Goal: Task Accomplishment & Management: Manage account settings

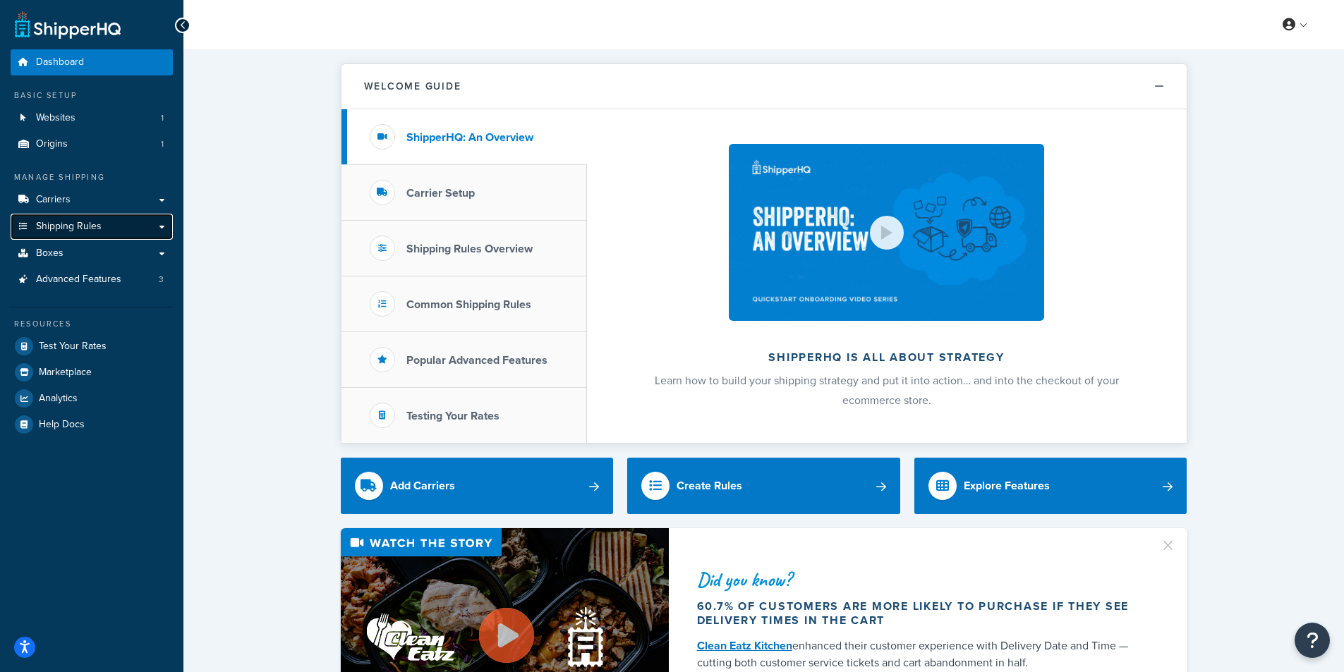
click at [81, 226] on span "Shipping Rules" at bounding box center [69, 227] width 66 height 12
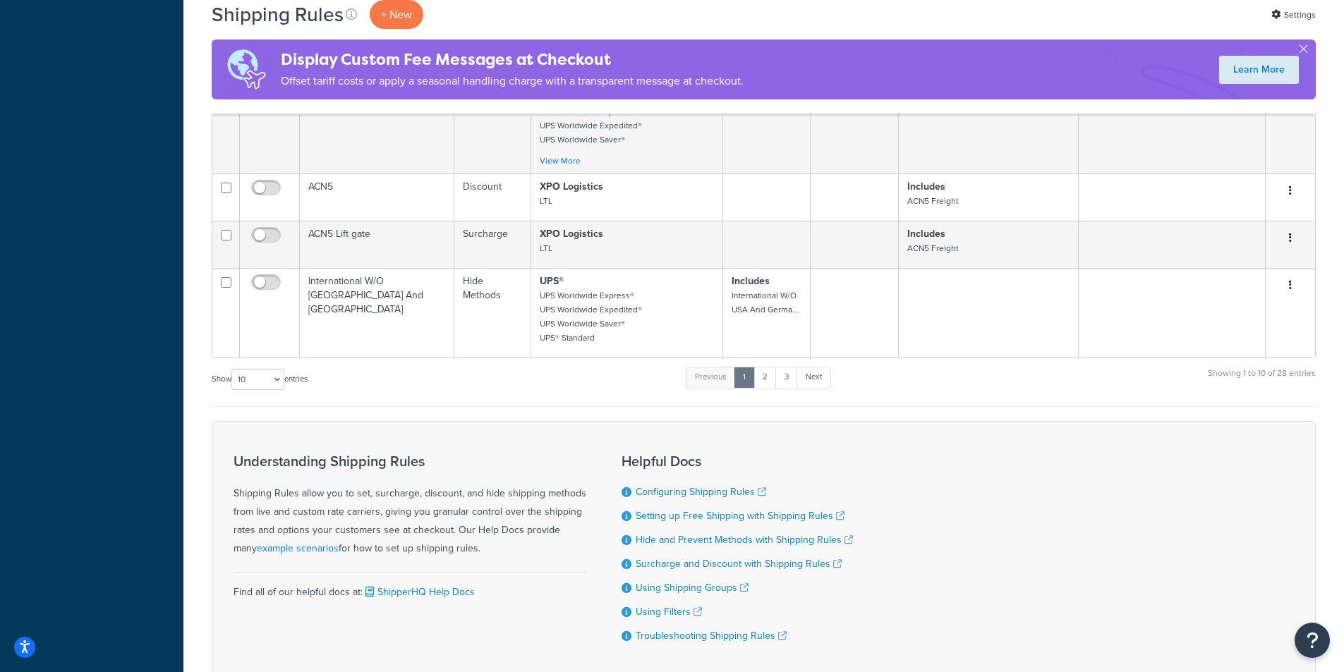
scroll to position [737, 0]
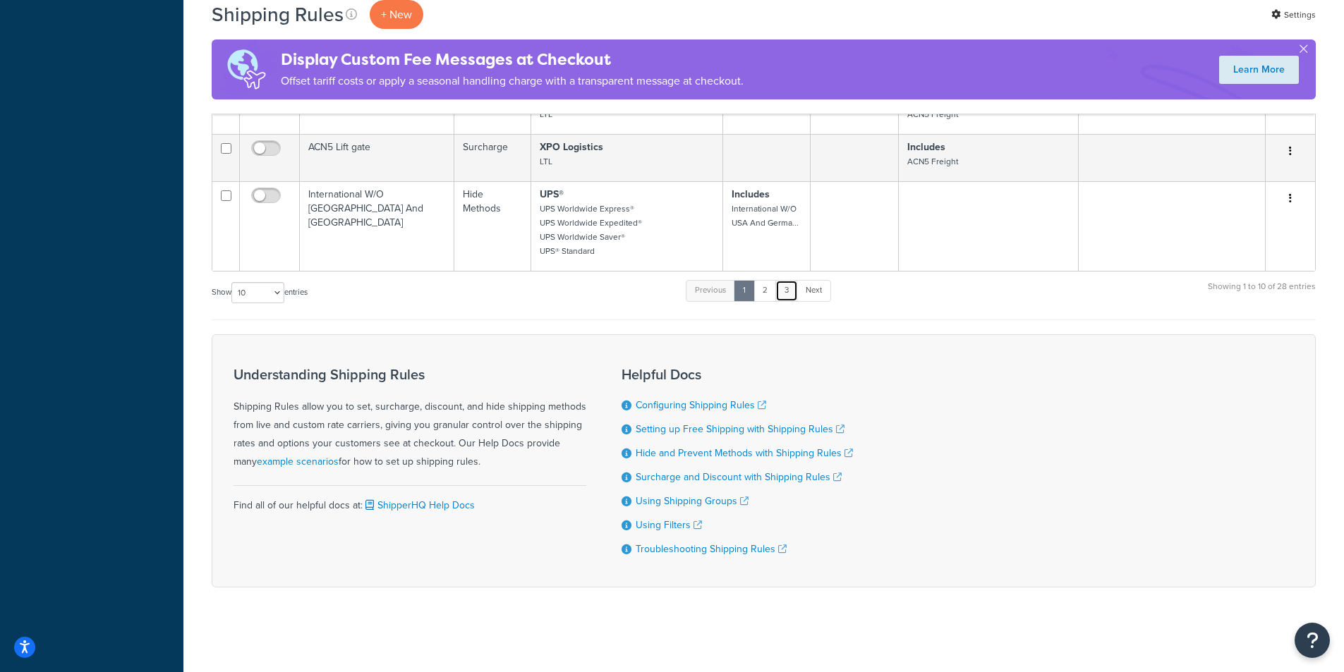
click at [787, 293] on link "3" at bounding box center [786, 290] width 23 height 21
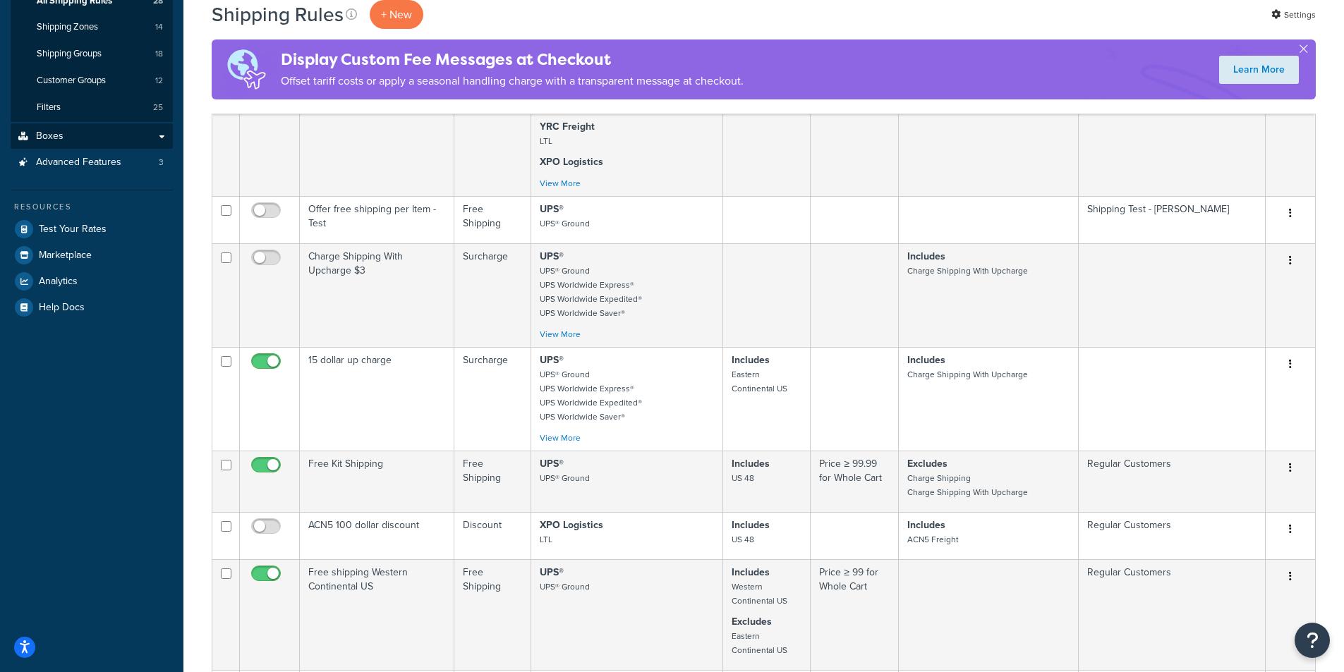
scroll to position [0, 0]
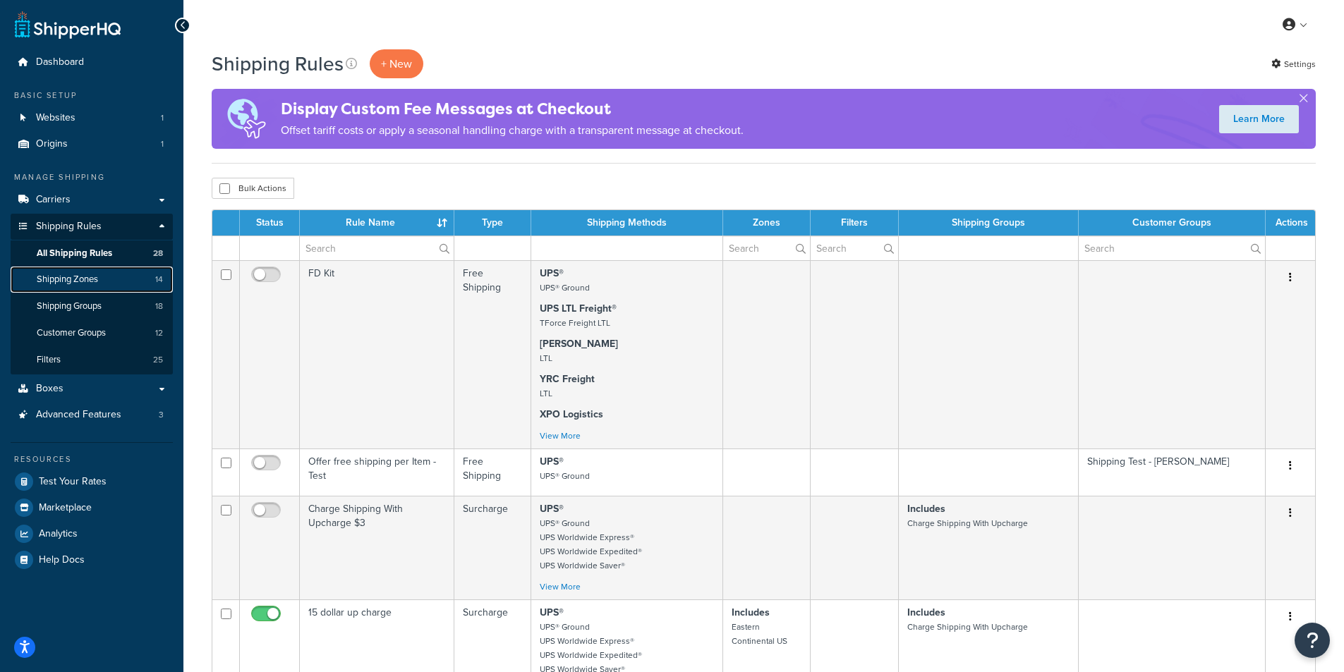
click at [97, 284] on span "Shipping Zones" at bounding box center [67, 280] width 61 height 12
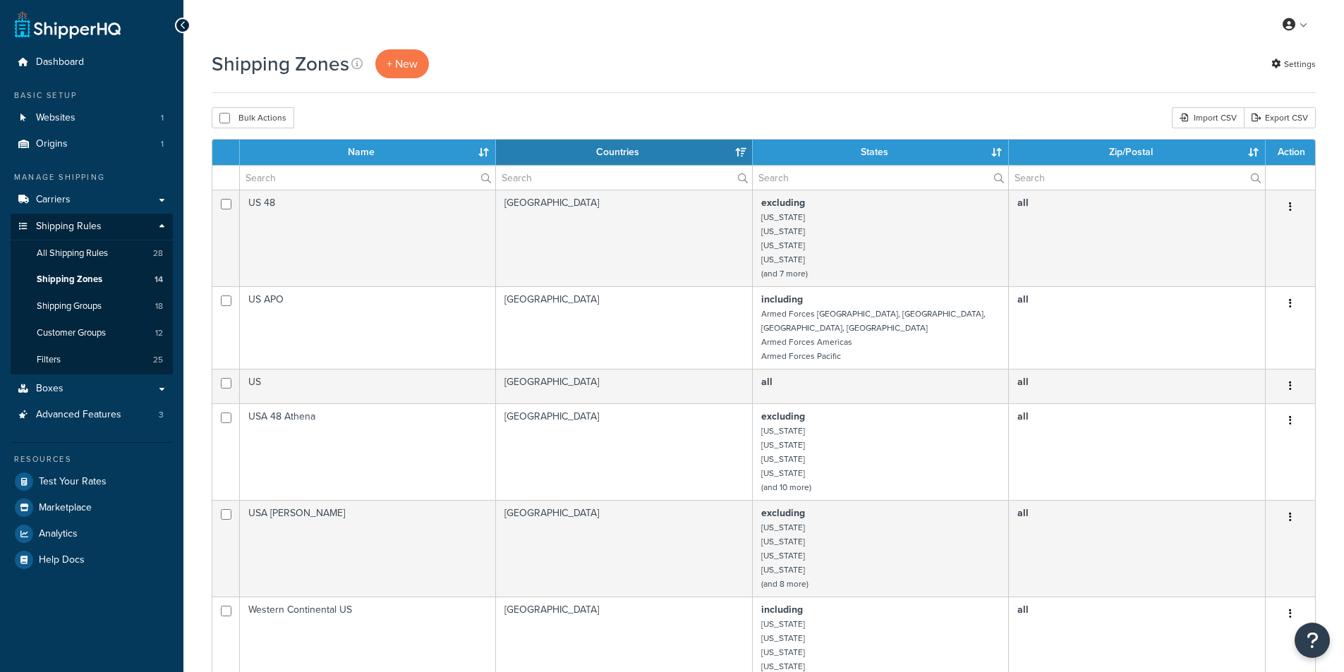
select select "15"
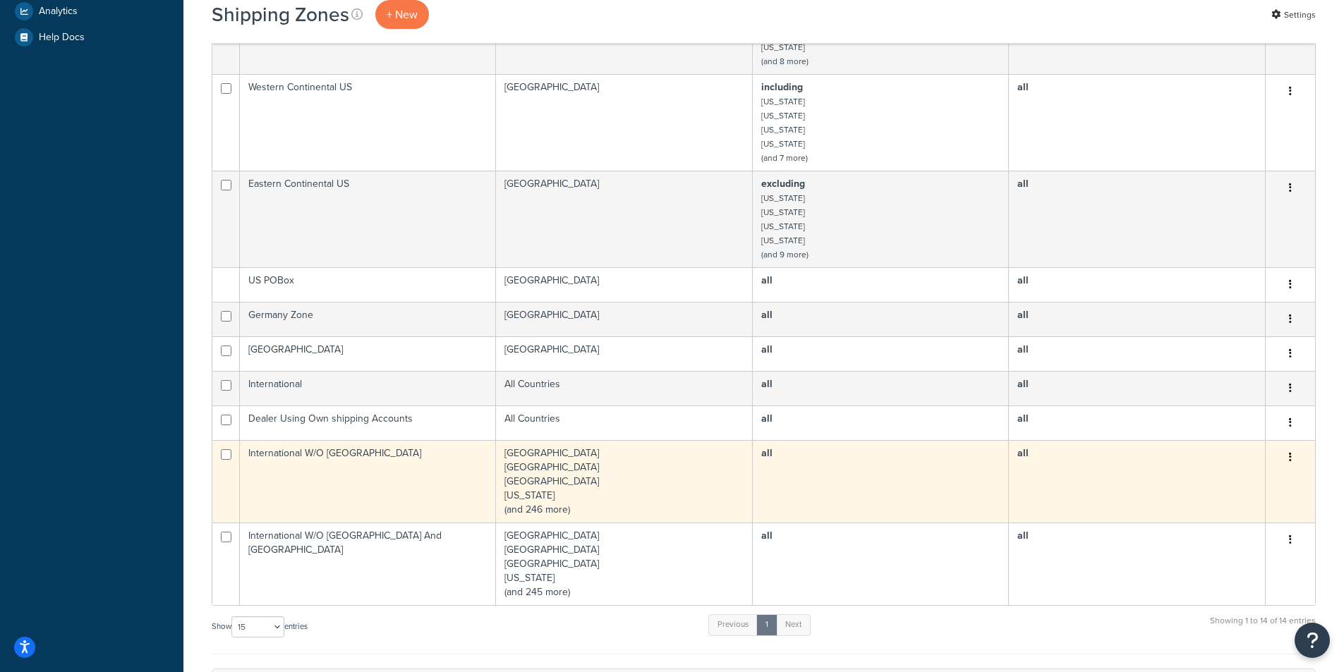
scroll to position [565, 0]
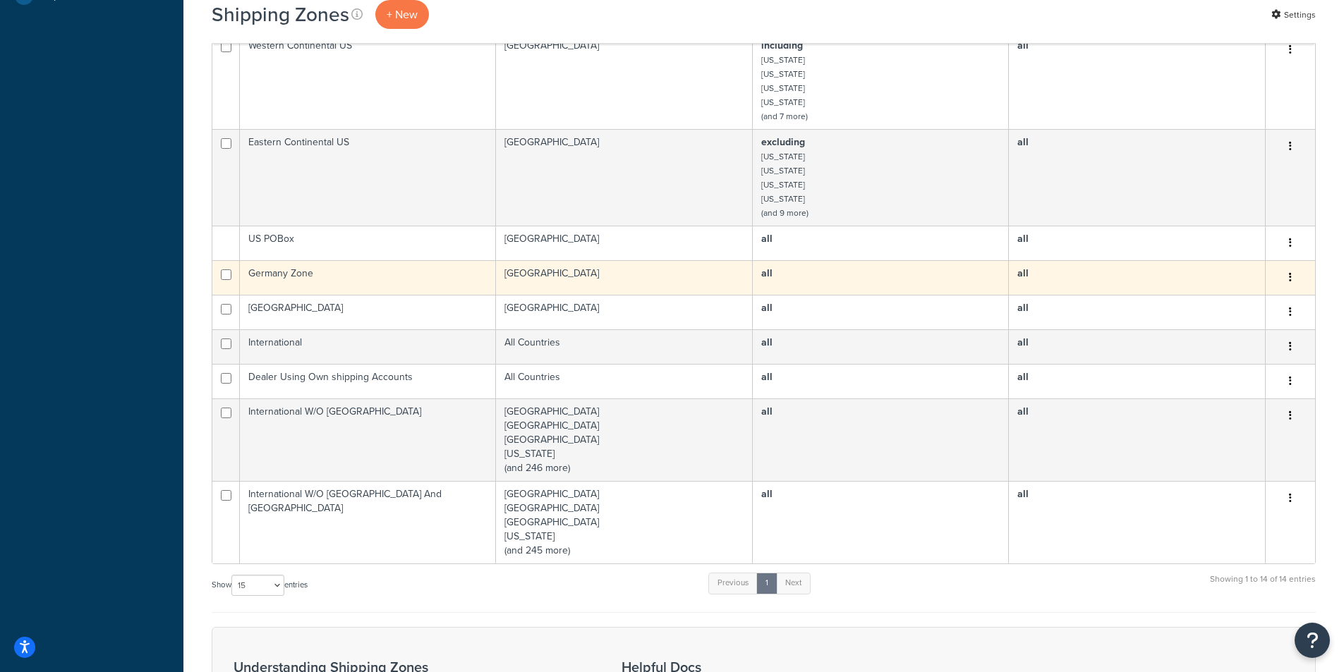
click at [422, 265] on td "Germany Zone" at bounding box center [368, 277] width 256 height 35
click at [422, 264] on td "Germany Zone" at bounding box center [368, 277] width 256 height 35
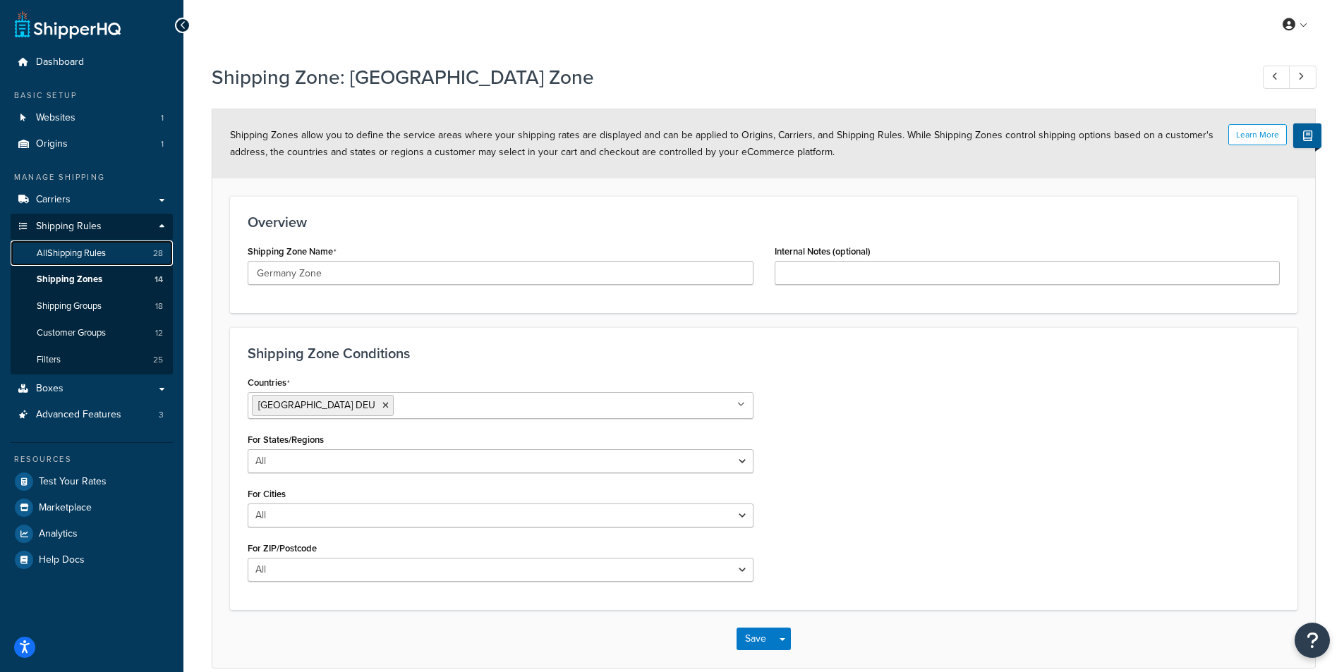
click at [83, 251] on span "All Shipping Rules" at bounding box center [71, 254] width 69 height 12
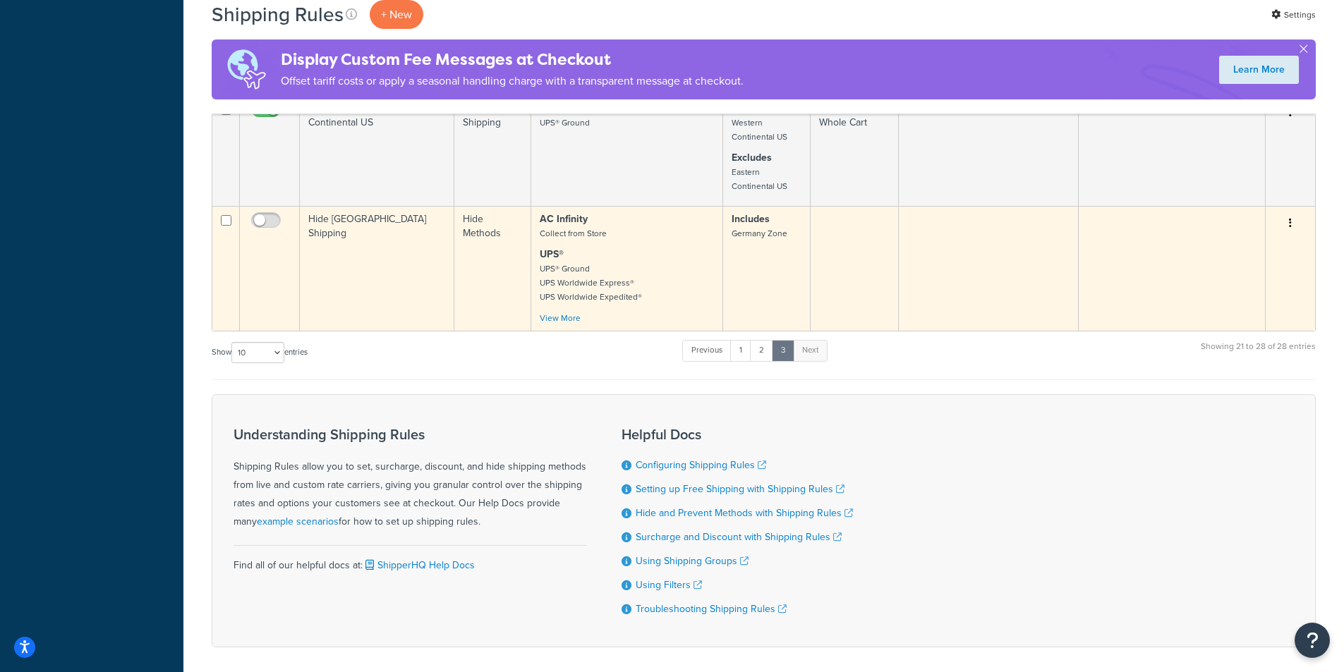
scroll to position [716, 0]
click at [267, 229] on input "checkbox" at bounding box center [267, 225] width 39 height 18
checkbox input "true"
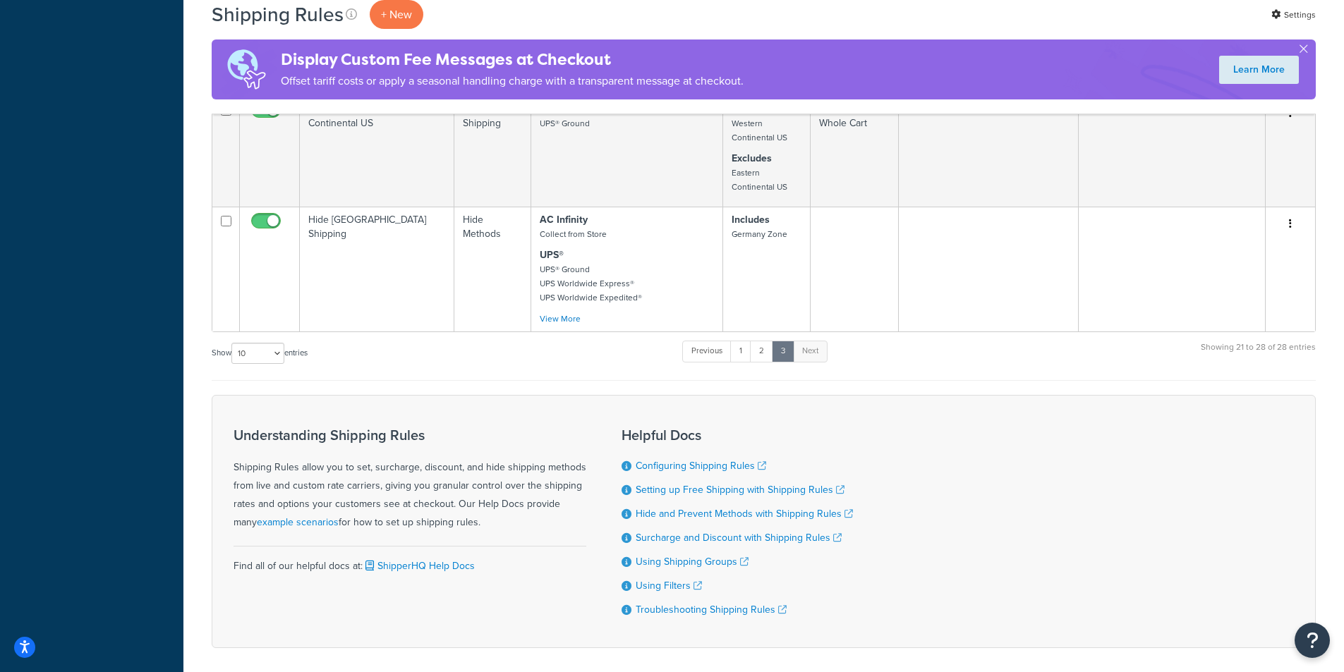
click at [806, 425] on div "Understanding Shipping Rules Shipping Rules allow you to set, surcharge, discou…" at bounding box center [764, 521] width 1104 height 253
drag, startPoint x: 922, startPoint y: 446, endPoint x: 907, endPoint y: 440, distance: 16.1
click at [924, 445] on div "Understanding Shipping Rules Shipping Rules allow you to set, surcharge, discou…" at bounding box center [764, 521] width 1104 height 253
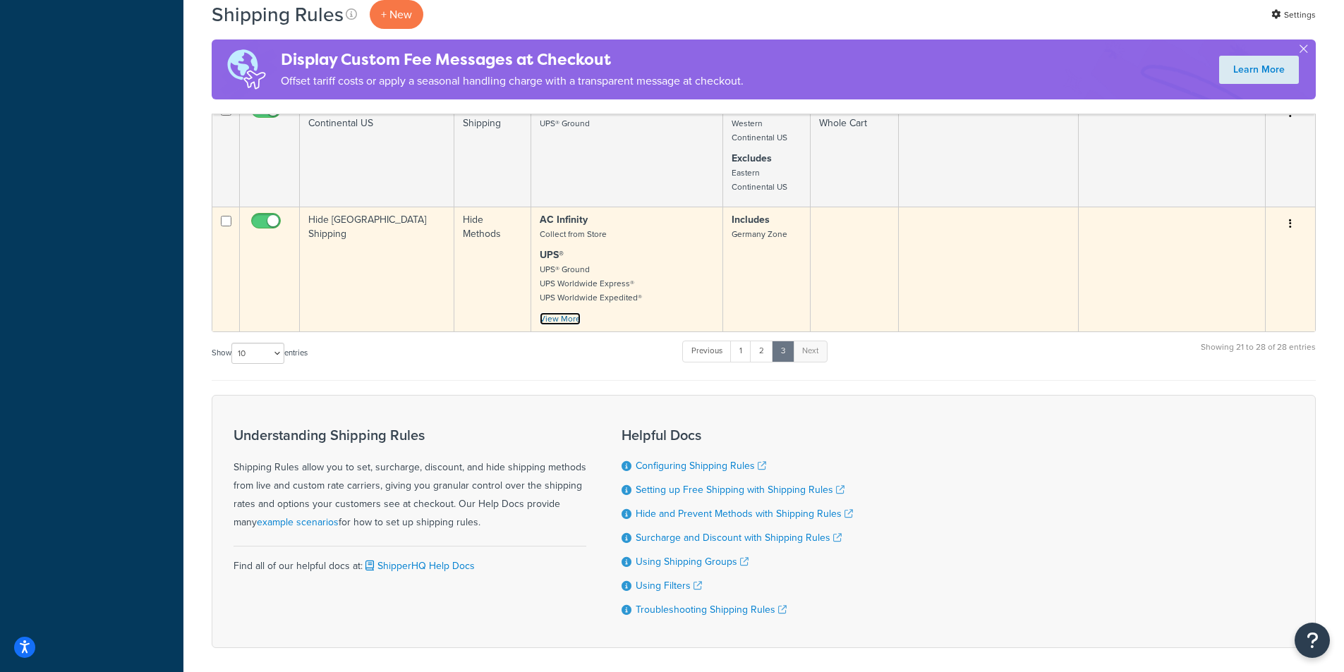
click at [572, 325] on link "View More" at bounding box center [560, 319] width 41 height 13
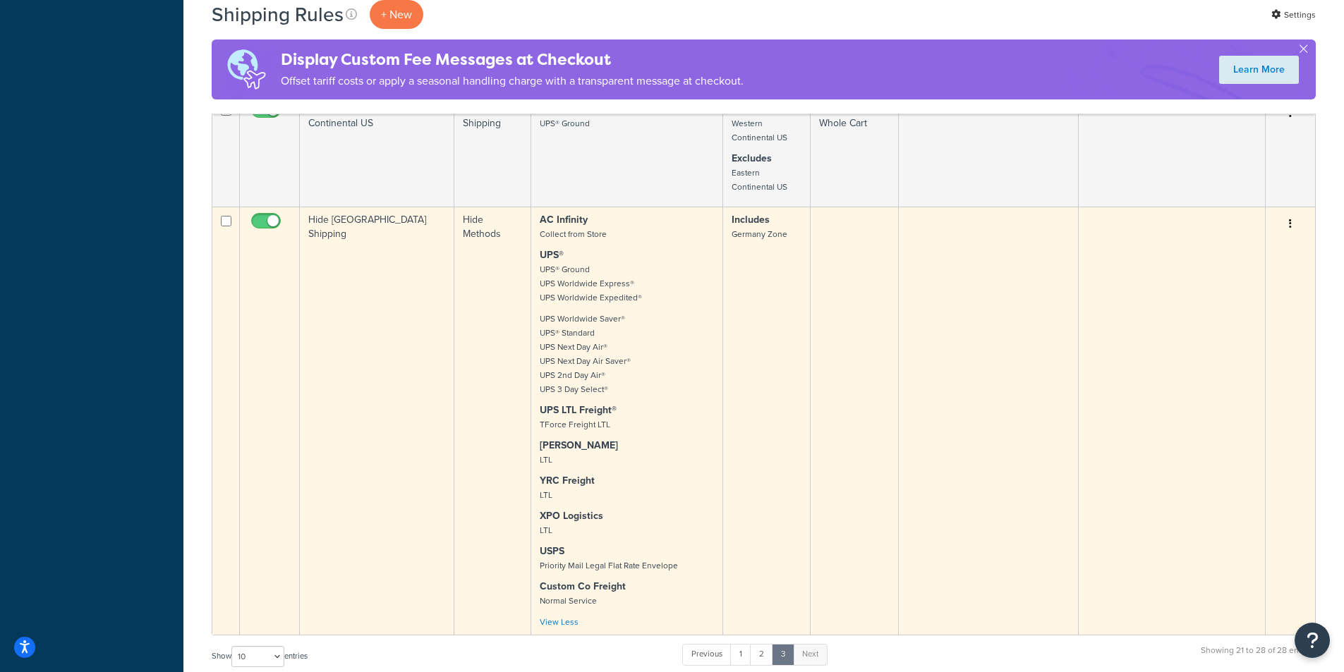
click at [537, 228] on td "AC Infinity Collect from Store UPS® UPS® Ground UPS Worldwide Express® UPS Worl…" at bounding box center [627, 421] width 192 height 428
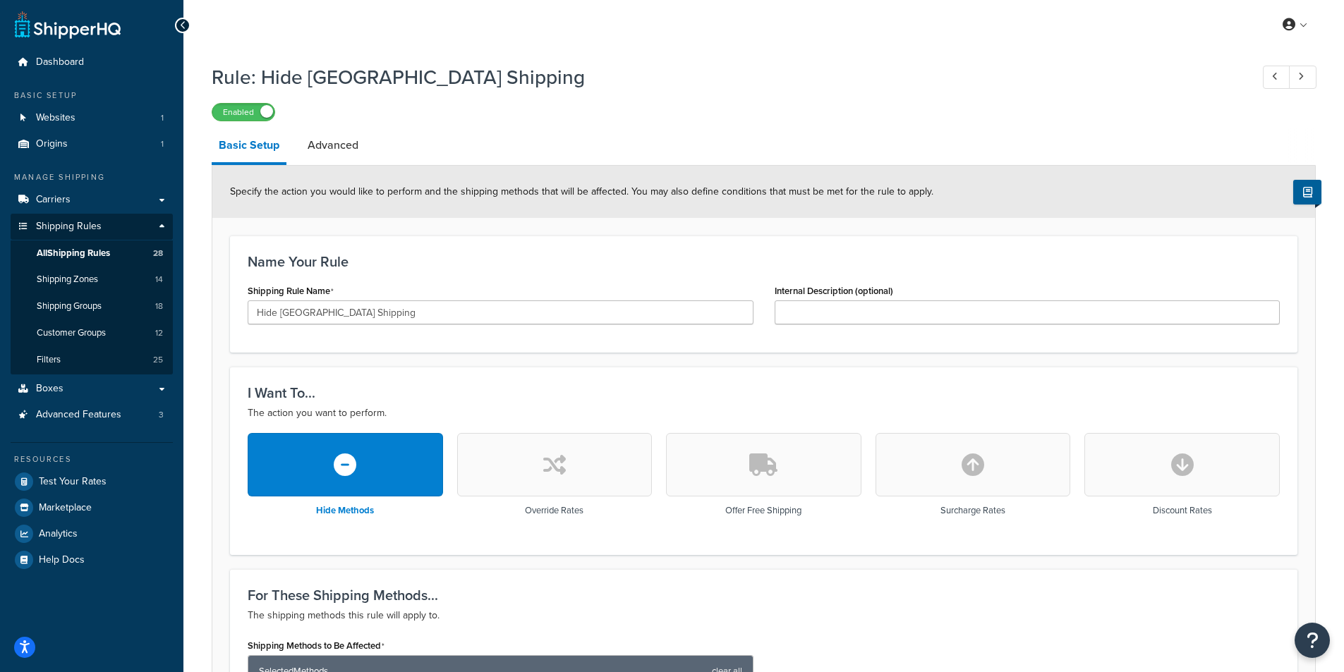
click at [864, 18] on div "My Profile Billing Global Settings Contact Us Logout" at bounding box center [763, 24] width 1161 height 49
